Goal: Information Seeking & Learning: Check status

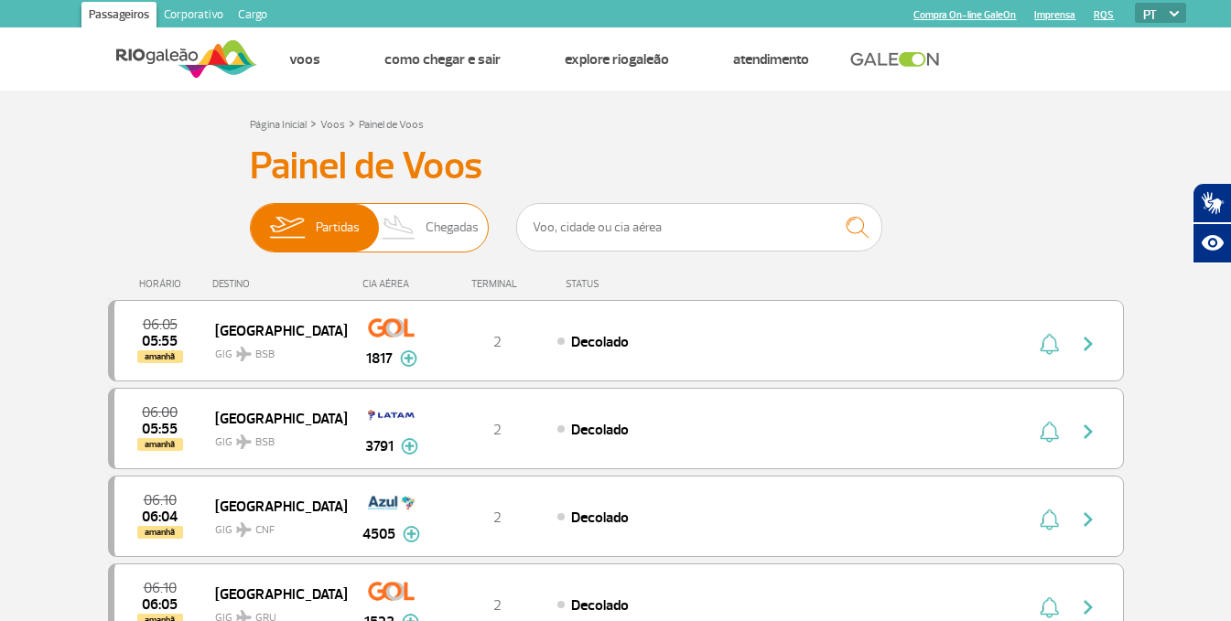
click at [448, 234] on span "Chegadas" at bounding box center [452, 228] width 53 height 48
click at [250, 219] on input "Partidas Chegadas" at bounding box center [250, 219] width 0 height 0
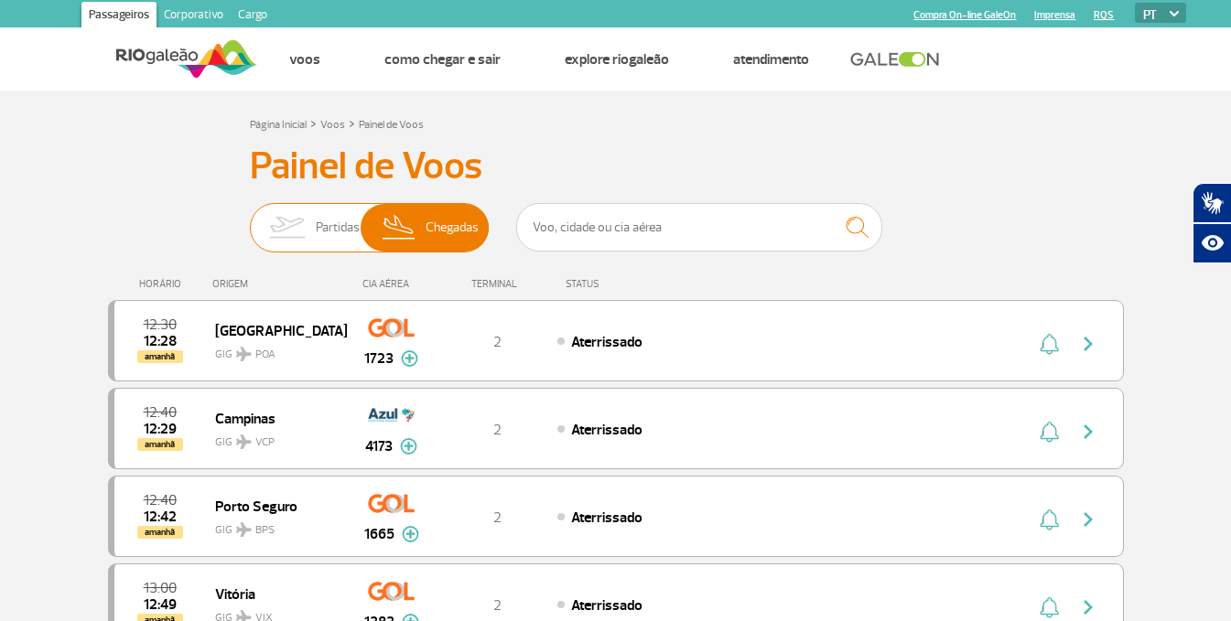
click at [448, 234] on span "Chegadas" at bounding box center [452, 228] width 53 height 48
click at [250, 219] on input "Partidas Chegadas" at bounding box center [250, 219] width 0 height 0
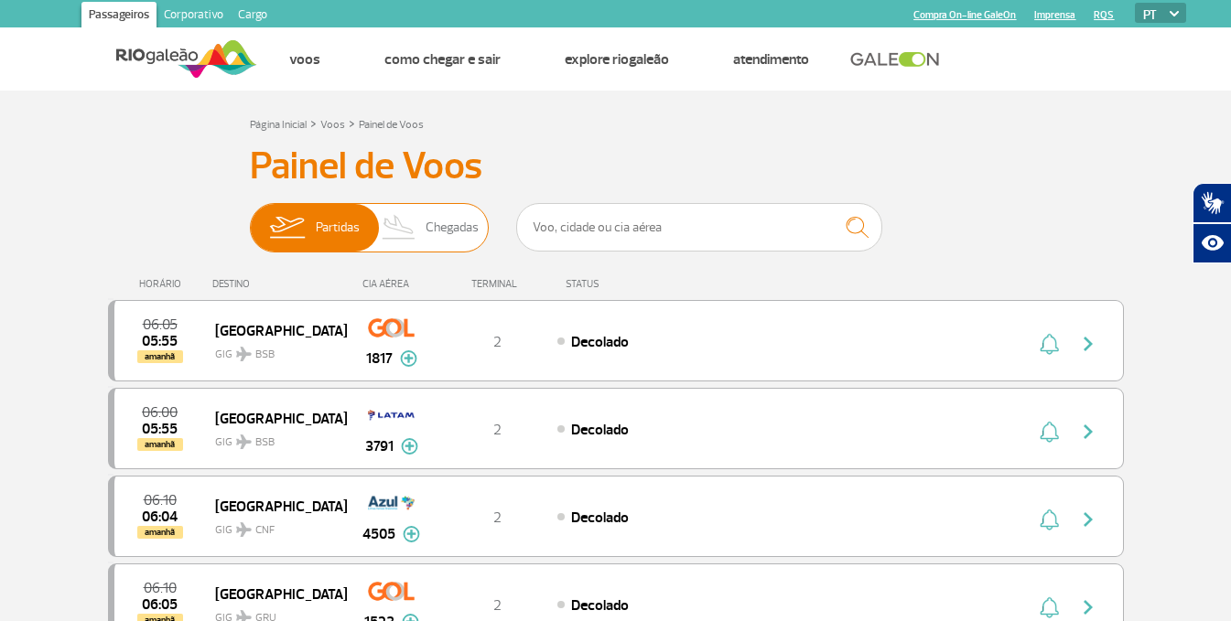
click at [448, 234] on span "Chegadas" at bounding box center [452, 228] width 53 height 48
click at [250, 219] on input "Partidas Chegadas" at bounding box center [250, 219] width 0 height 0
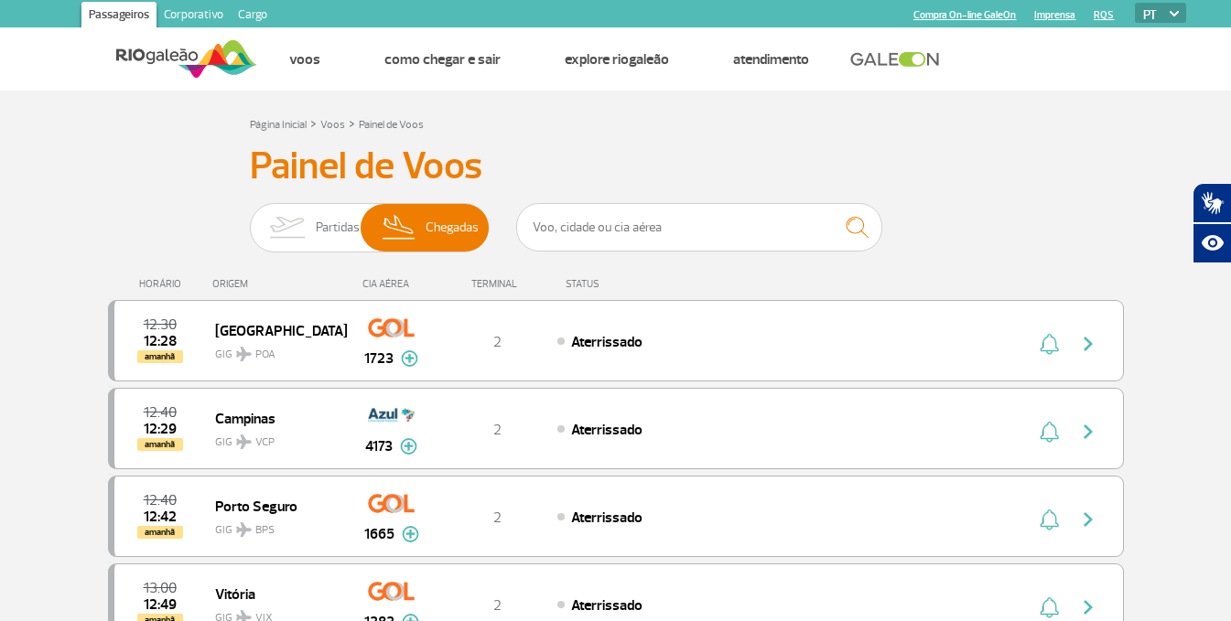
click at [452, 269] on div "HORÁRIO ORIGEM CIA AÉREA TERMINAL STATUS" at bounding box center [616, 276] width 1016 height 36
click at [459, 241] on span "Chegadas" at bounding box center [452, 228] width 53 height 48
click at [250, 219] on input "Partidas Chegadas" at bounding box center [250, 219] width 0 height 0
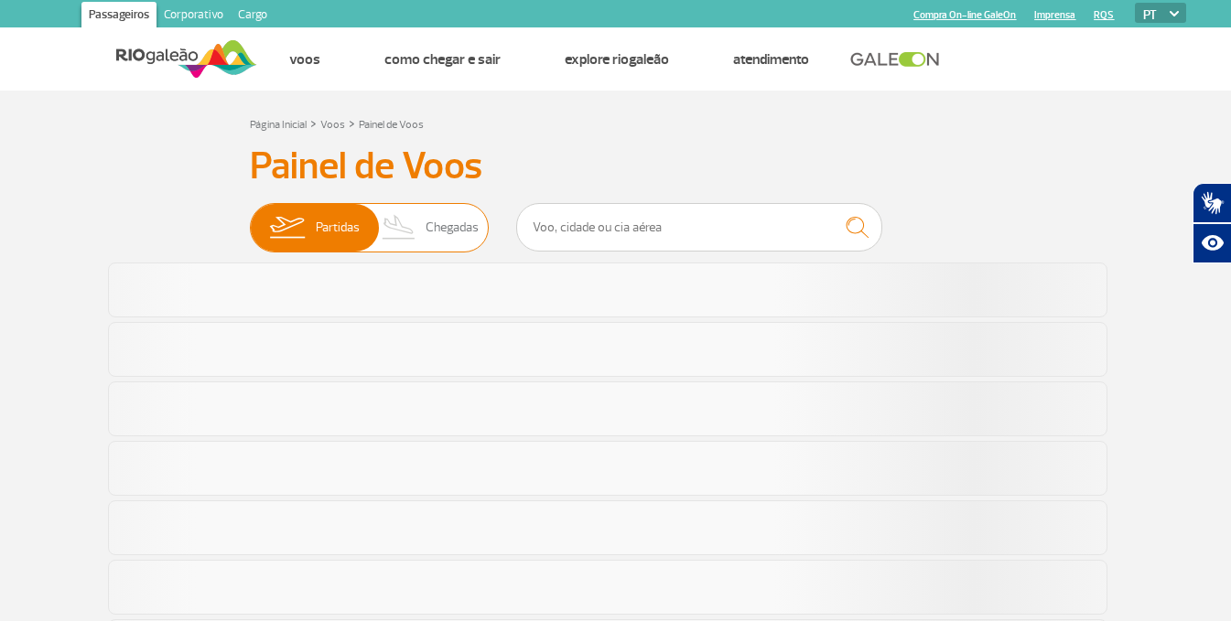
click at [459, 241] on span "Chegadas" at bounding box center [452, 228] width 53 height 48
click at [250, 219] on input "Partidas Chegadas" at bounding box center [250, 219] width 0 height 0
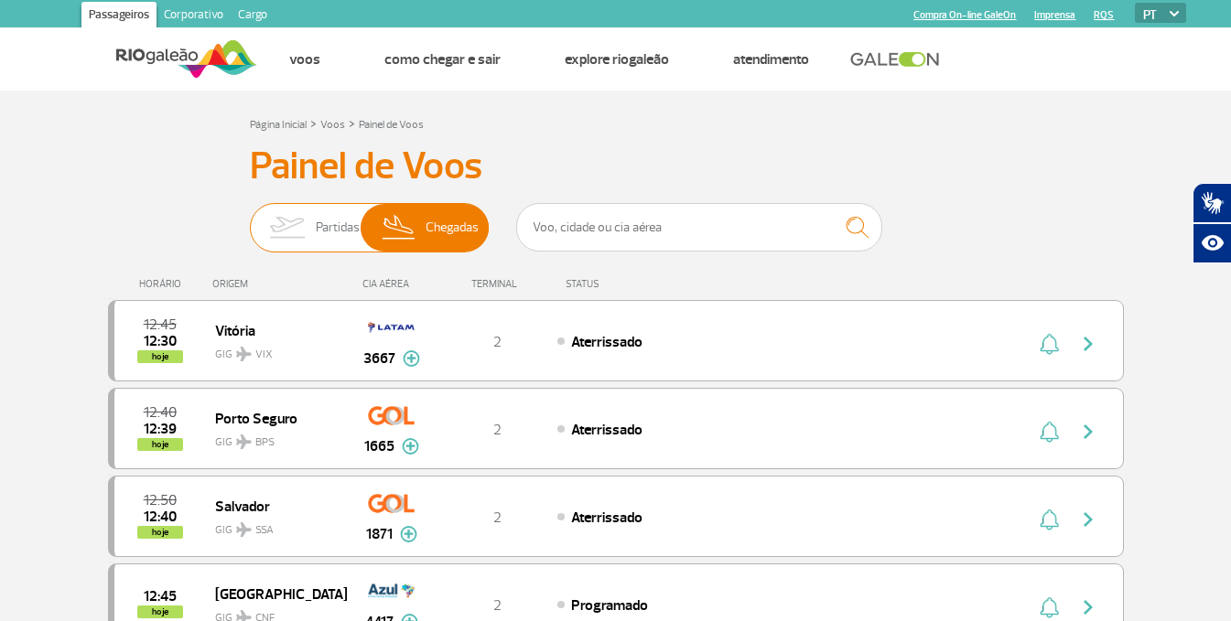
click at [360, 222] on span "Partidas Chegadas" at bounding box center [369, 227] width 239 height 49
click at [250, 219] on input "Partidas Chegadas" at bounding box center [250, 219] width 0 height 0
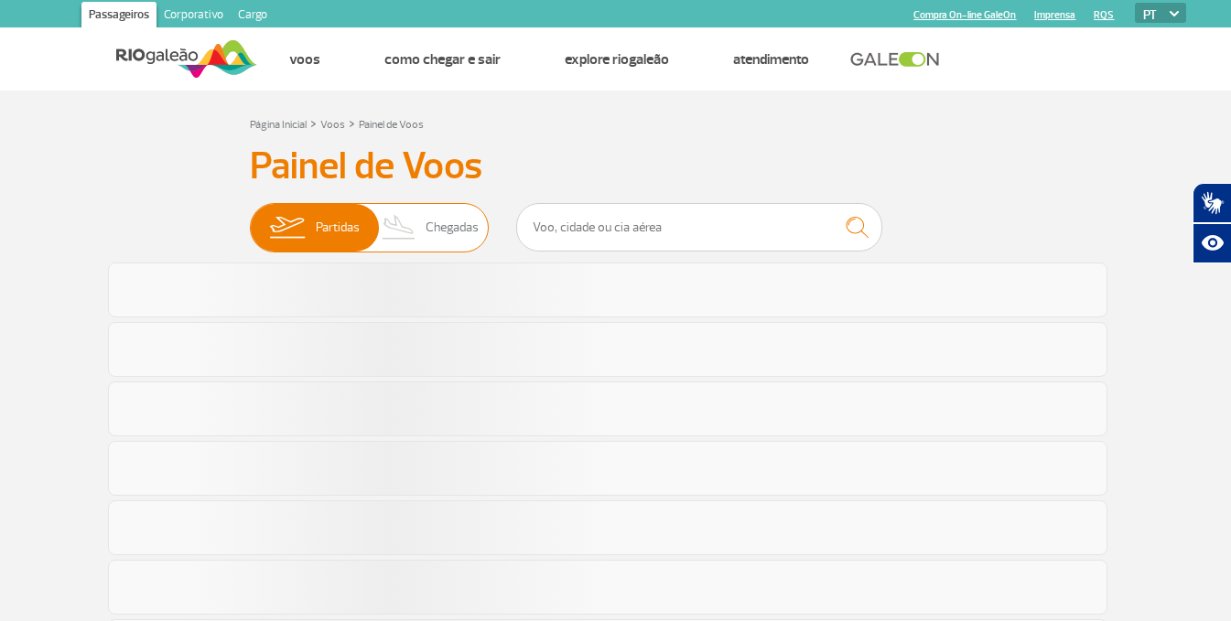
click at [339, 222] on span "Partidas" at bounding box center [338, 228] width 44 height 48
click at [250, 219] on input "Partidas Chegadas" at bounding box center [250, 219] width 0 height 0
